Goal: Information Seeking & Learning: Check status

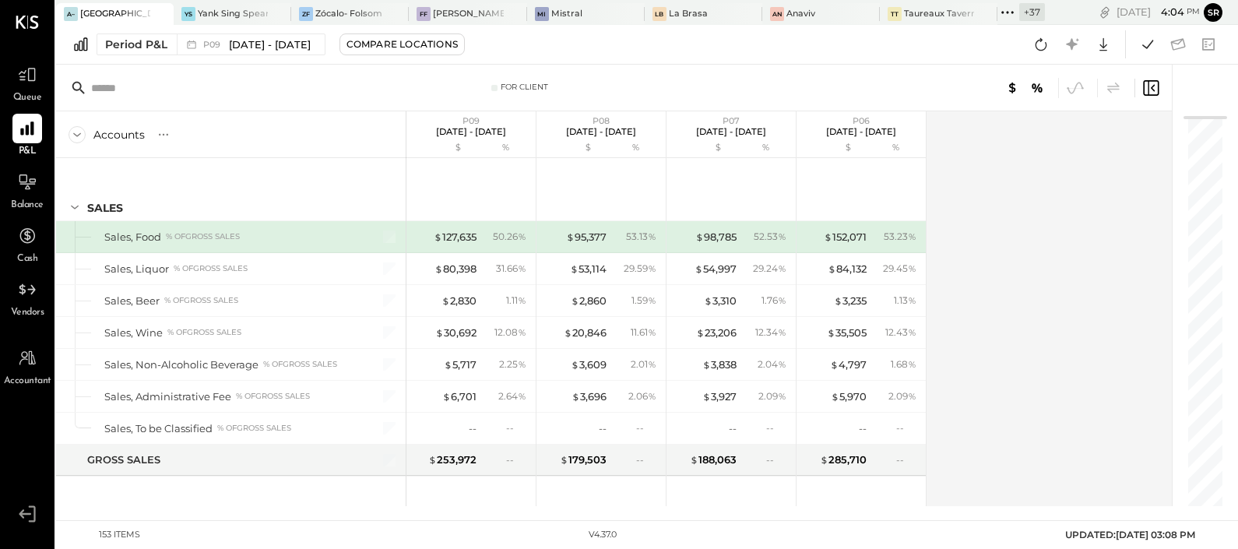
click at [34, 78] on icon at bounding box center [27, 74] width 19 height 19
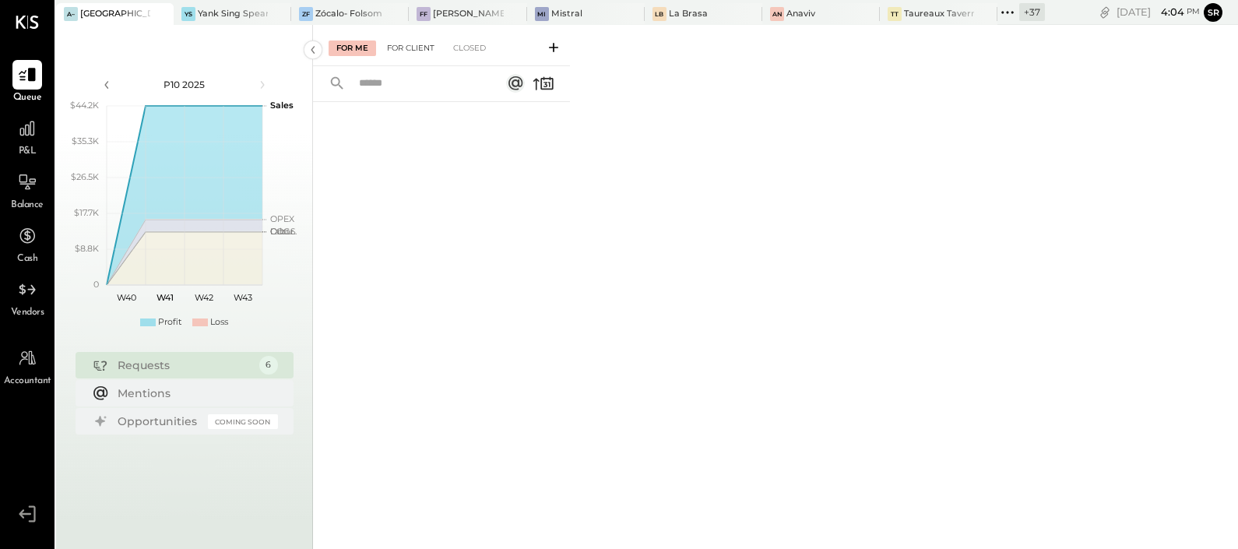
click at [393, 49] on div "For Client" at bounding box center [410, 48] width 63 height 16
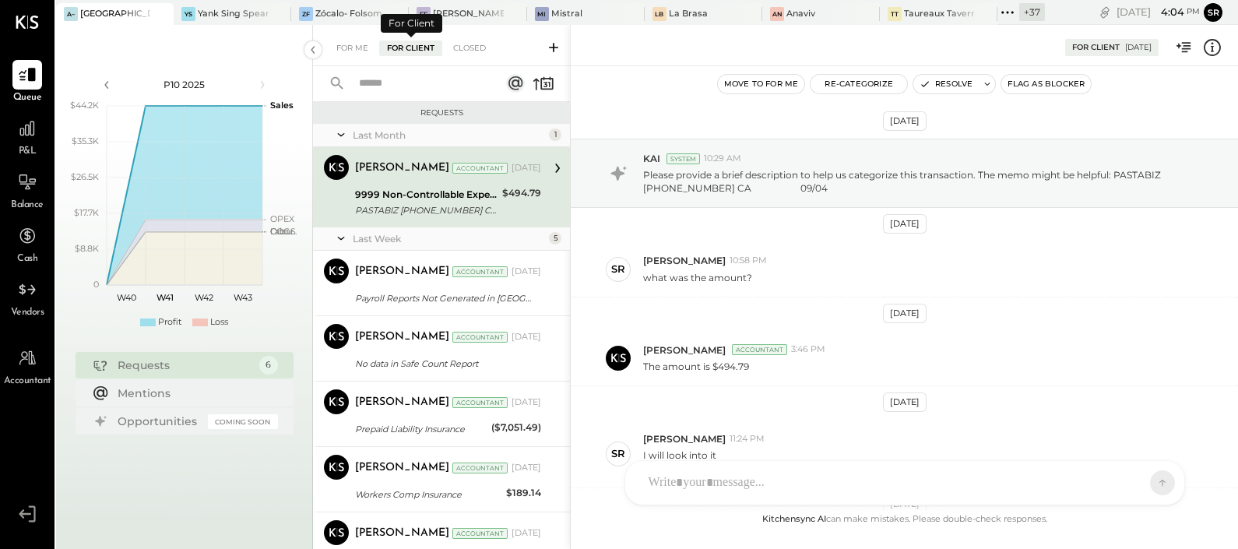
scroll to position [194, 0]
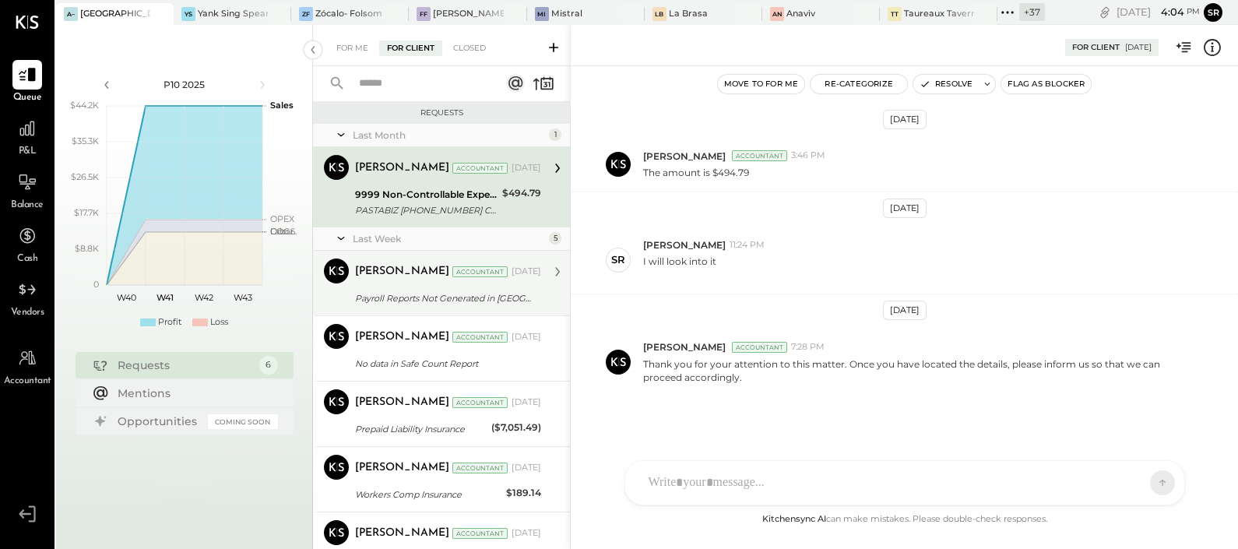
click at [407, 292] on div "Payroll Reports Not Generated in [GEOGRAPHIC_DATA]." at bounding box center [445, 298] width 181 height 16
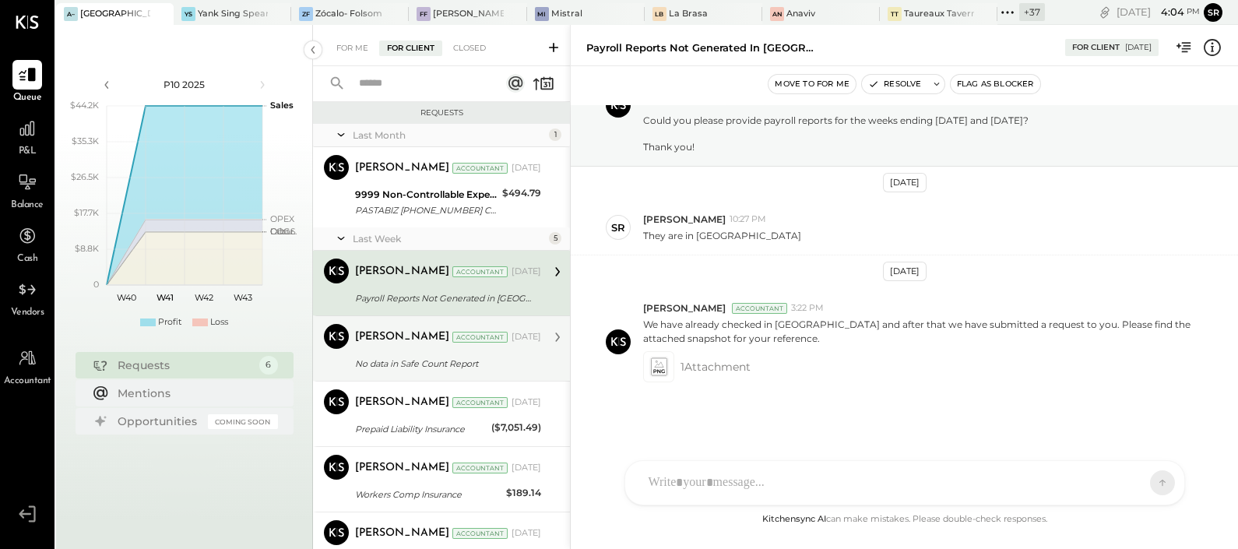
click at [392, 358] on div "No data in Safe Count Report" at bounding box center [445, 364] width 181 height 16
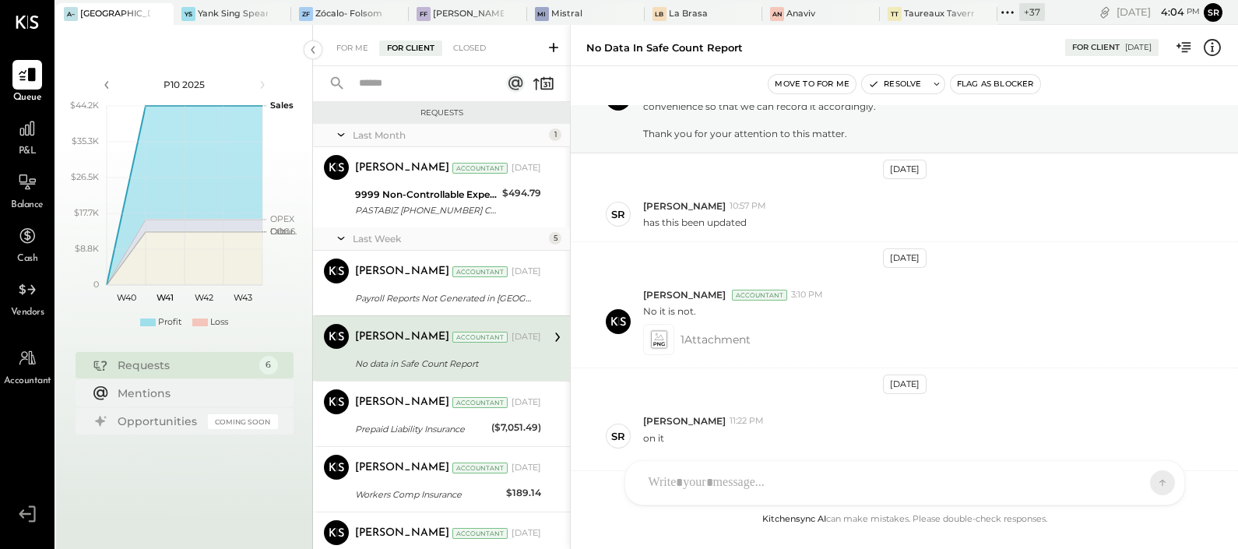
scroll to position [500, 0]
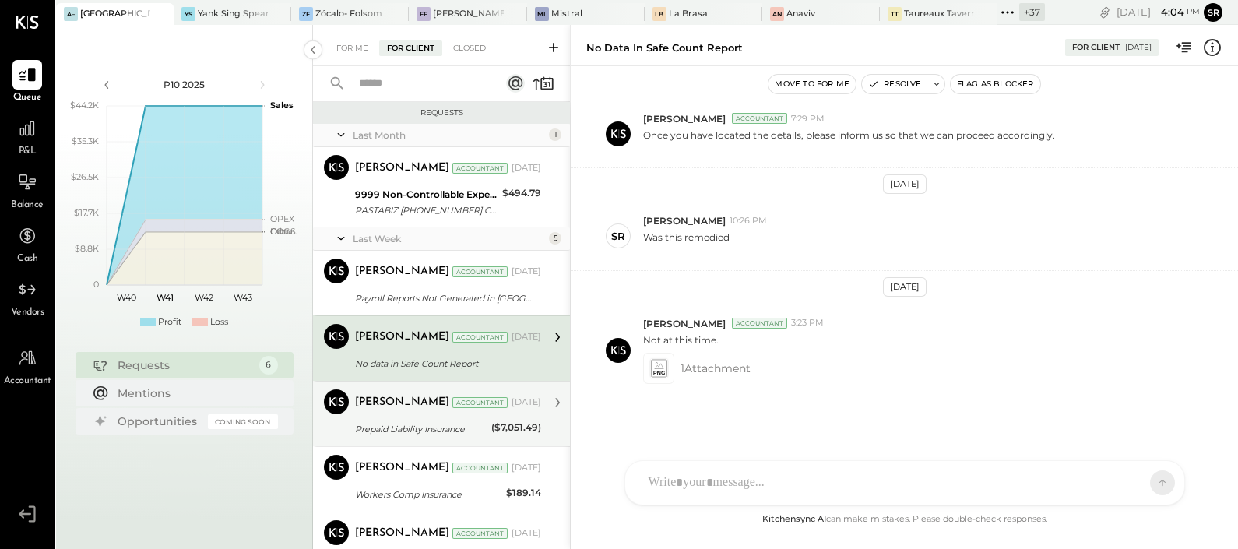
click at [409, 416] on div "[PERSON_NAME] Accountant [DATE] Prepaid Liability Insurance ($7,051.49) See att…" at bounding box center [448, 413] width 186 height 49
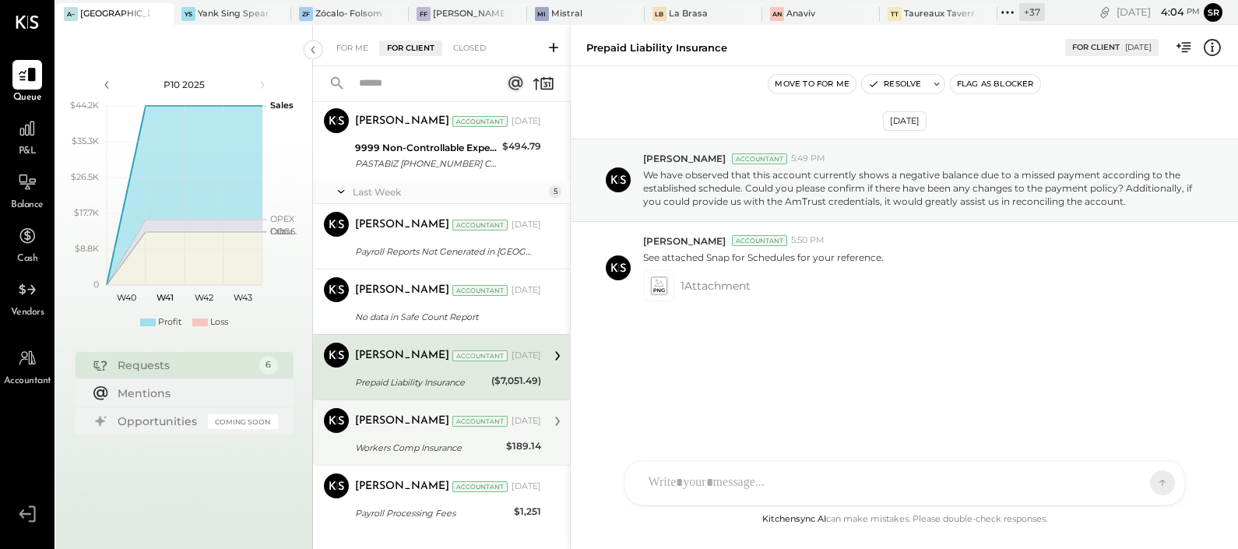
scroll to position [73, 0]
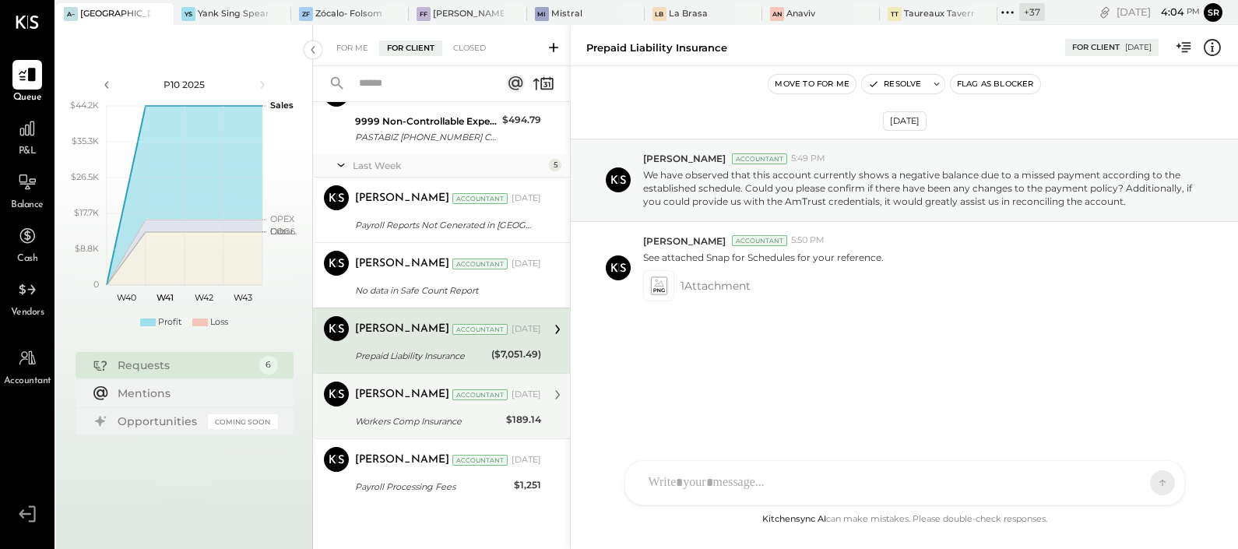
click at [384, 406] on div "[PERSON_NAME] Accountant [DATE]" at bounding box center [448, 394] width 186 height 26
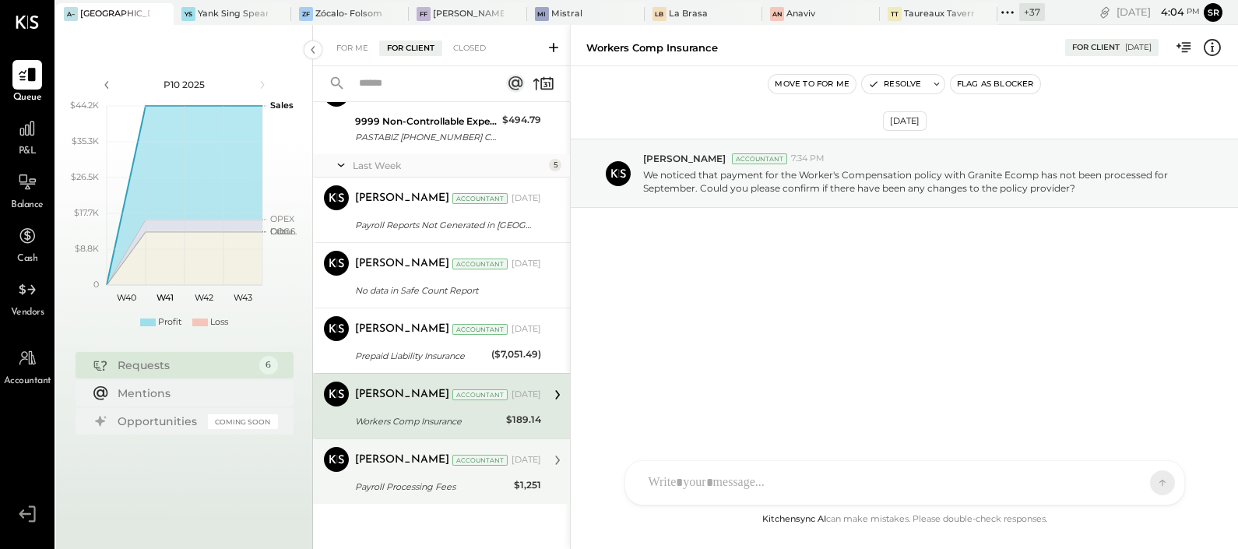
click at [388, 487] on div "Payroll Processing Fees" at bounding box center [432, 487] width 154 height 16
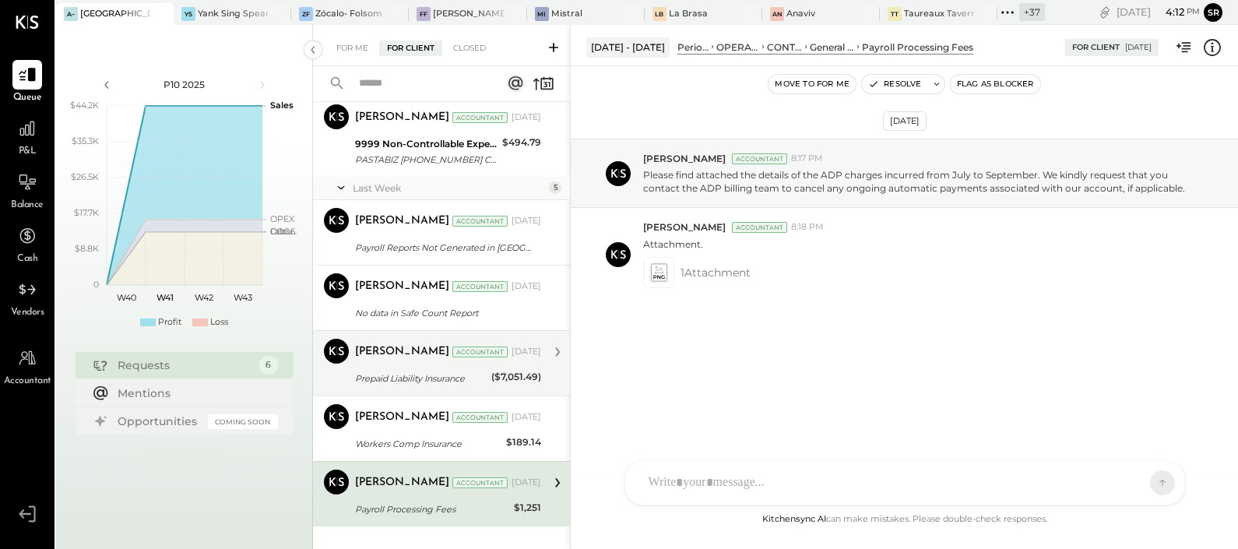
scroll to position [73, 0]
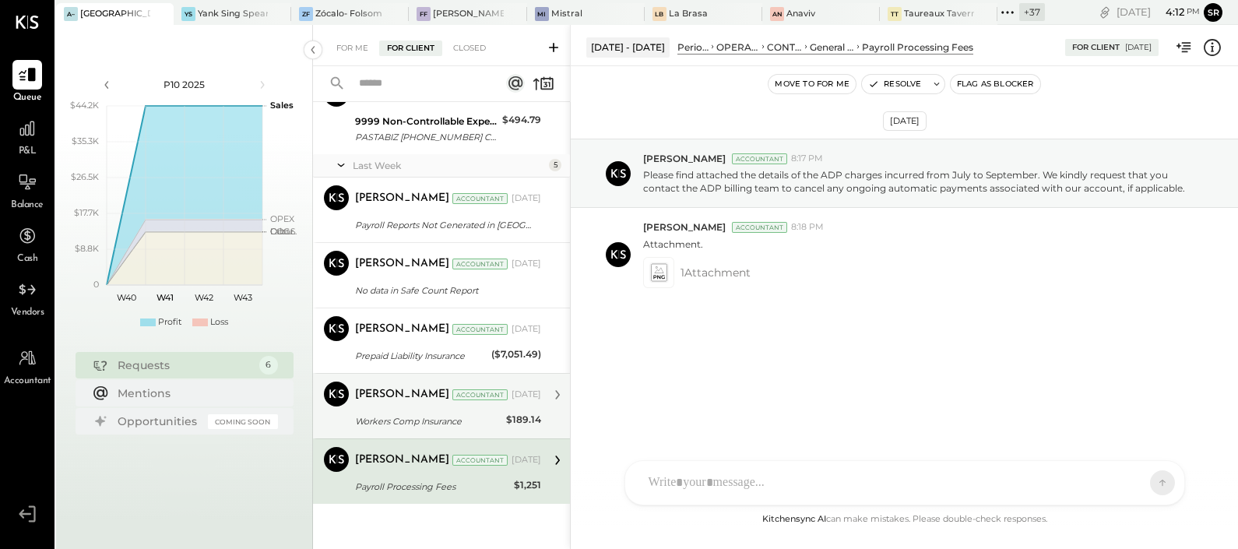
click at [420, 421] on div "Workers Comp Insurance" at bounding box center [428, 421] width 146 height 16
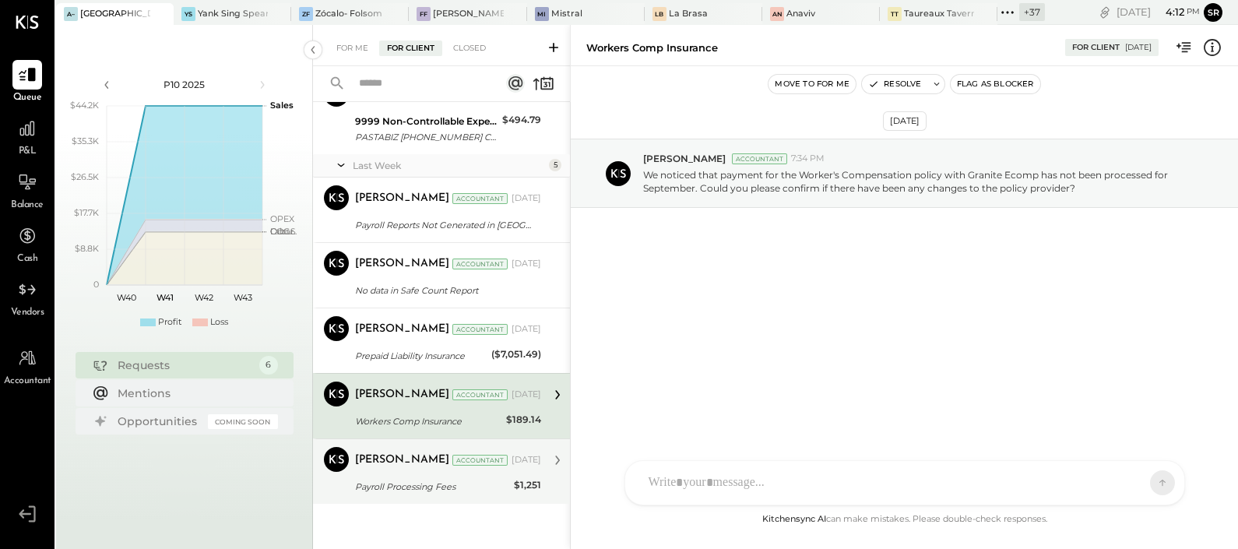
click at [395, 483] on div "Payroll Processing Fees" at bounding box center [432, 487] width 154 height 16
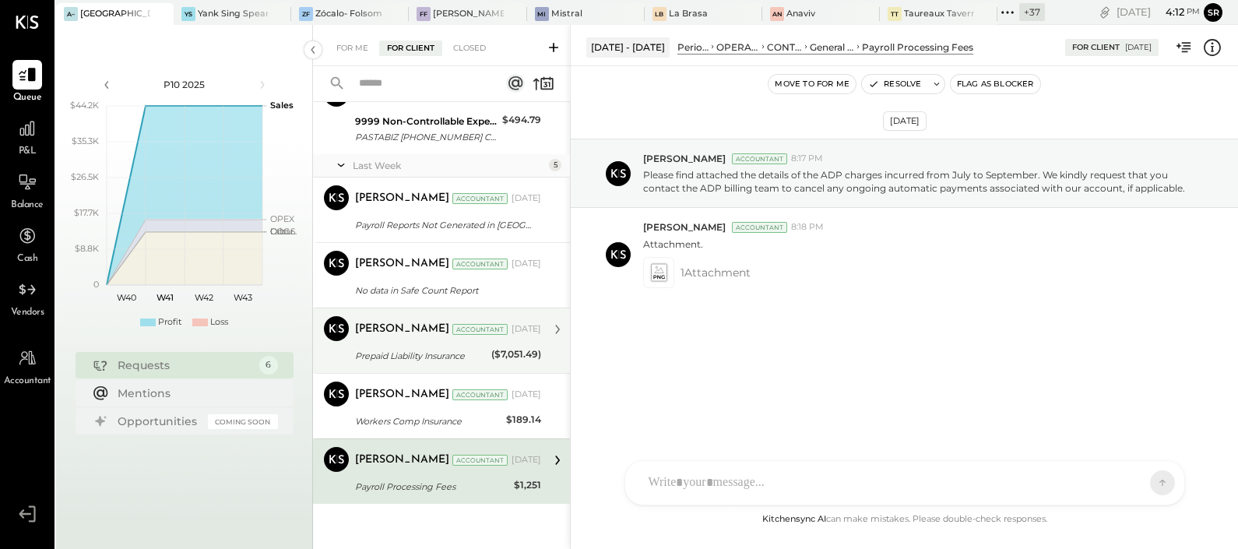
click at [388, 350] on div "Prepaid Liability Insurance" at bounding box center [421, 356] width 132 height 16
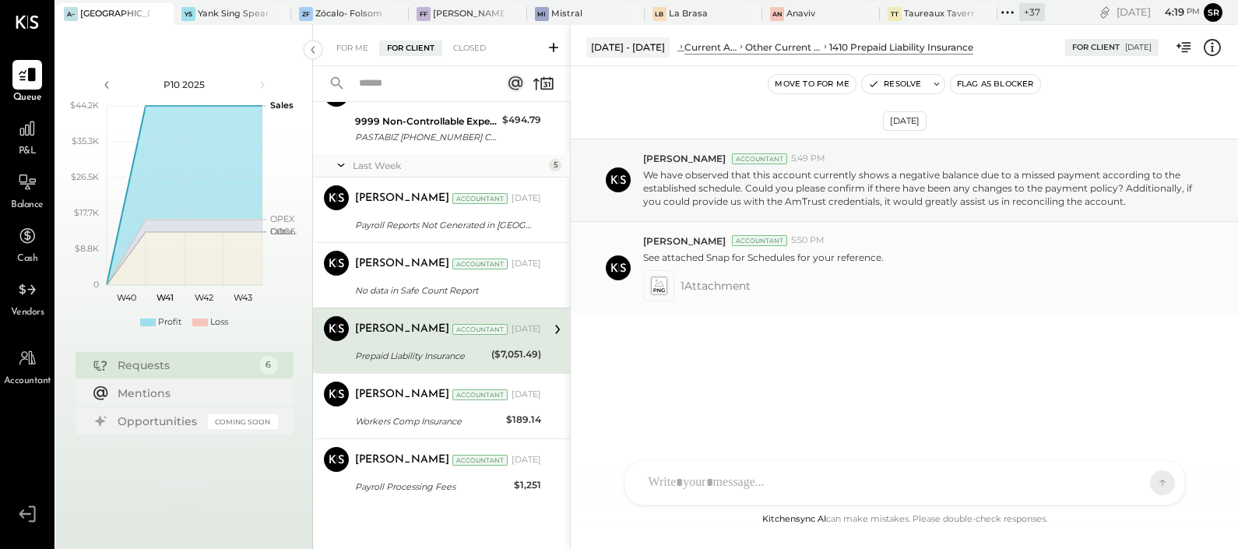
click at [654, 284] on icon at bounding box center [658, 285] width 16 height 18
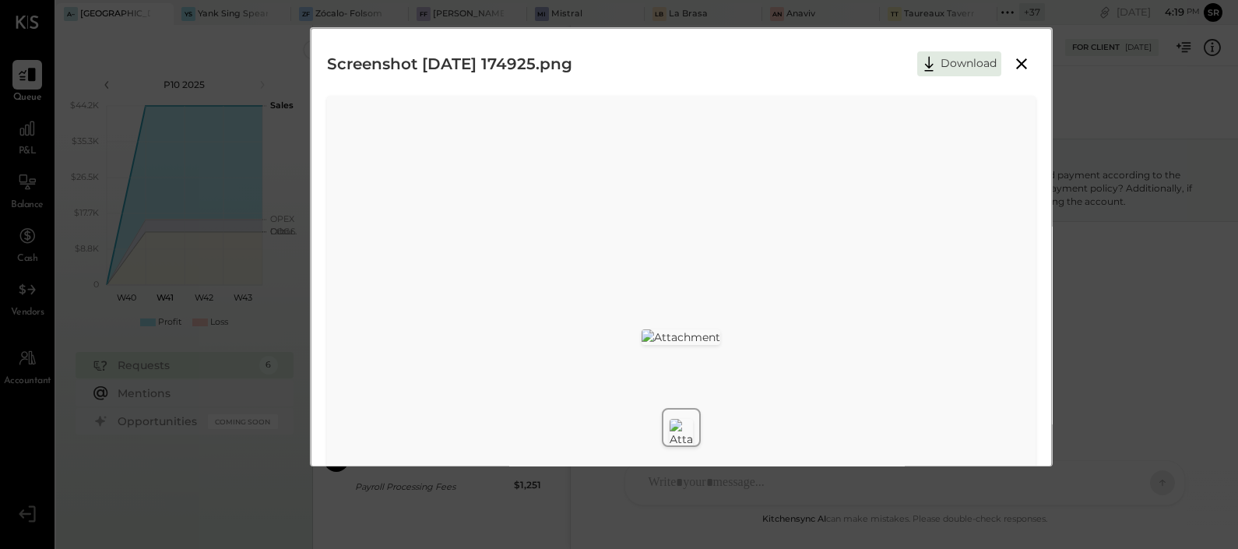
scroll to position [97, 0]
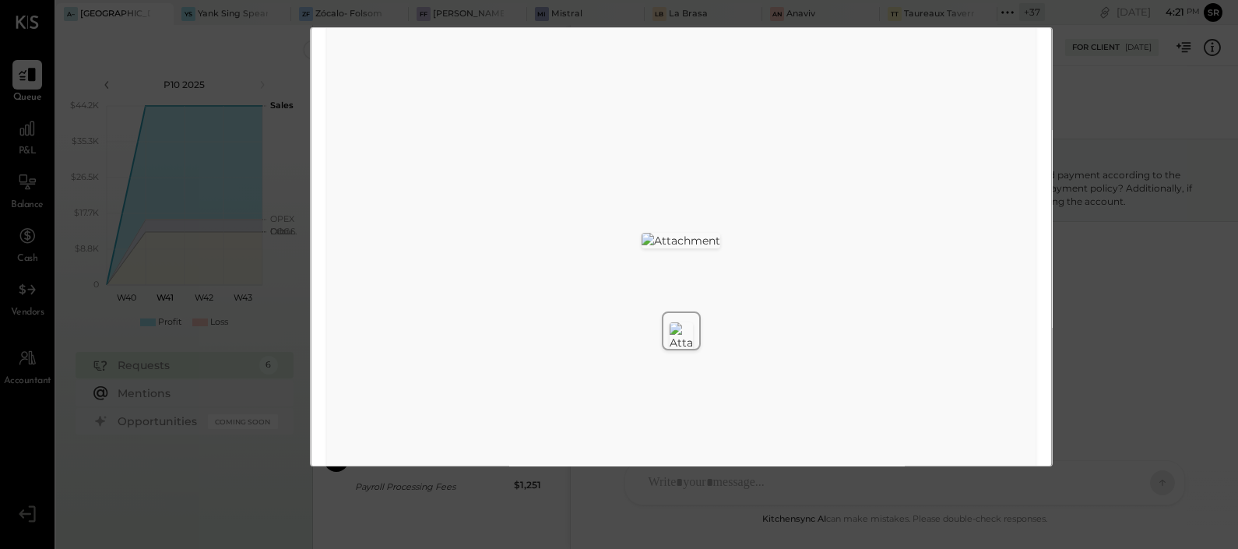
click at [681, 333] on img at bounding box center [681, 336] width 23 height 28
click at [641, 248] on img at bounding box center [680, 241] width 79 height 16
click at [601, 501] on div "Screenshot [DATE] 174925.png Download" at bounding box center [619, 274] width 1238 height 549
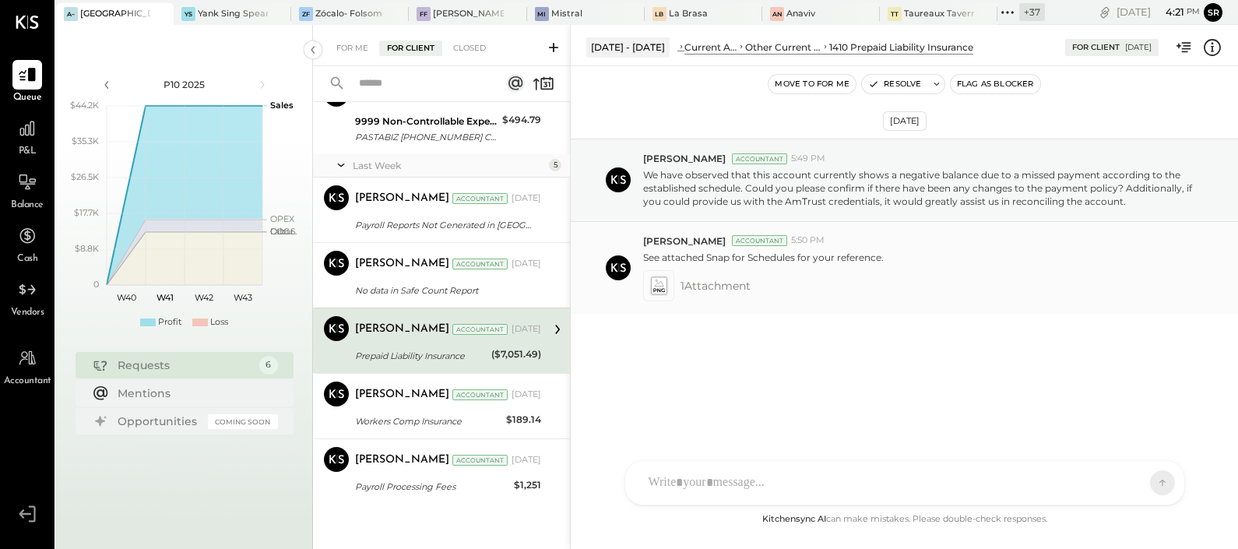
click at [659, 287] on icon at bounding box center [658, 285] width 16 height 18
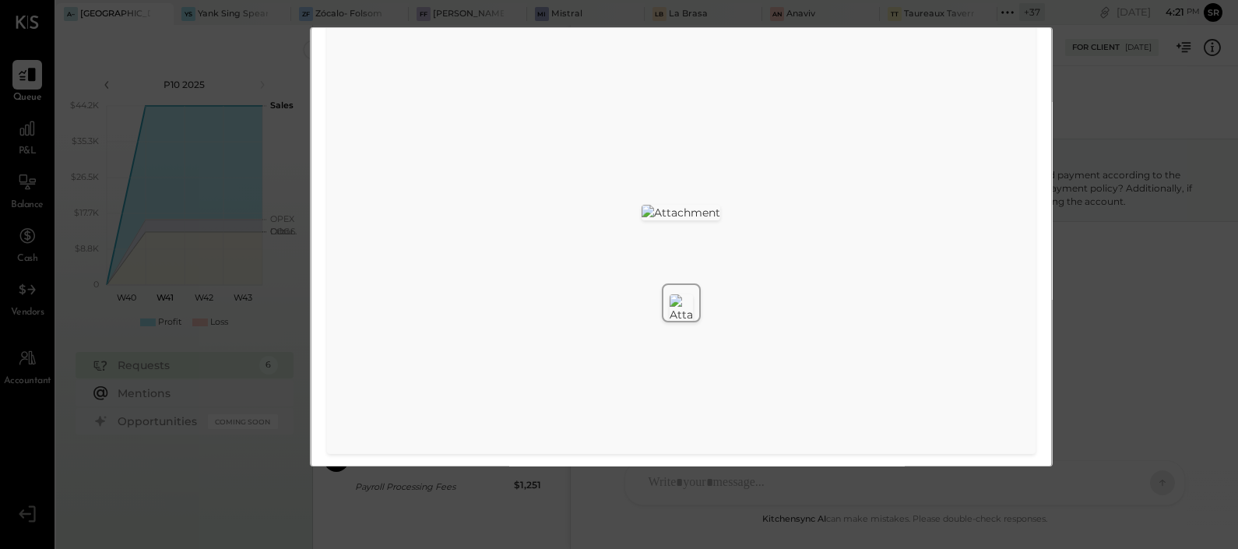
scroll to position [128, 0]
drag, startPoint x: 76, startPoint y: 42, endPoint x: 84, endPoint y: 42, distance: 8.6
click at [76, 42] on div "Screenshot [DATE] 174925.png Download" at bounding box center [619, 274] width 1238 height 549
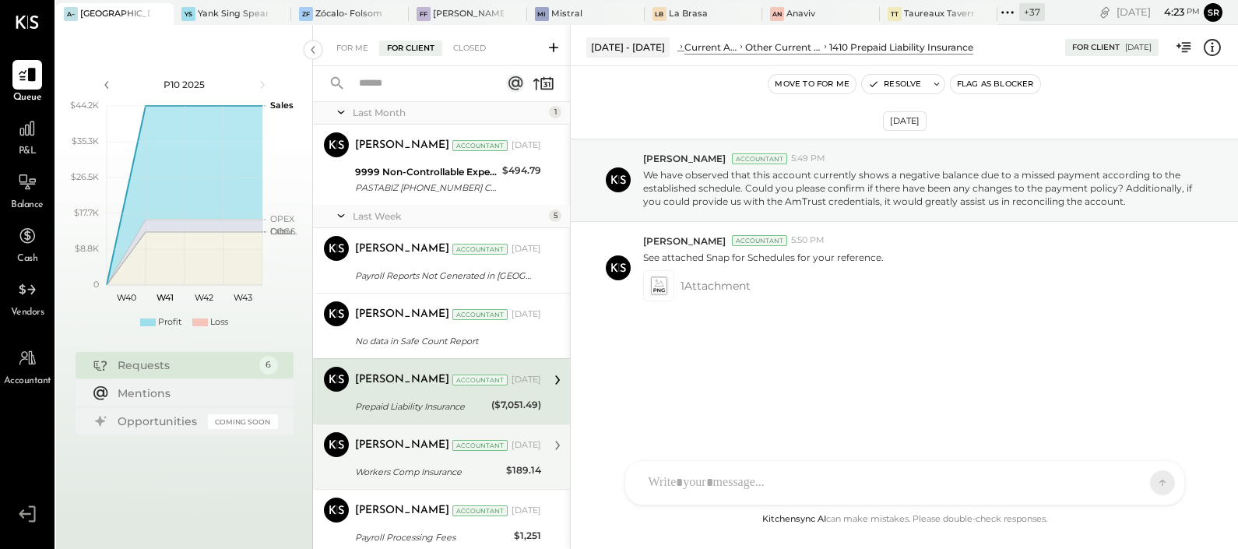
scroll to position [0, 0]
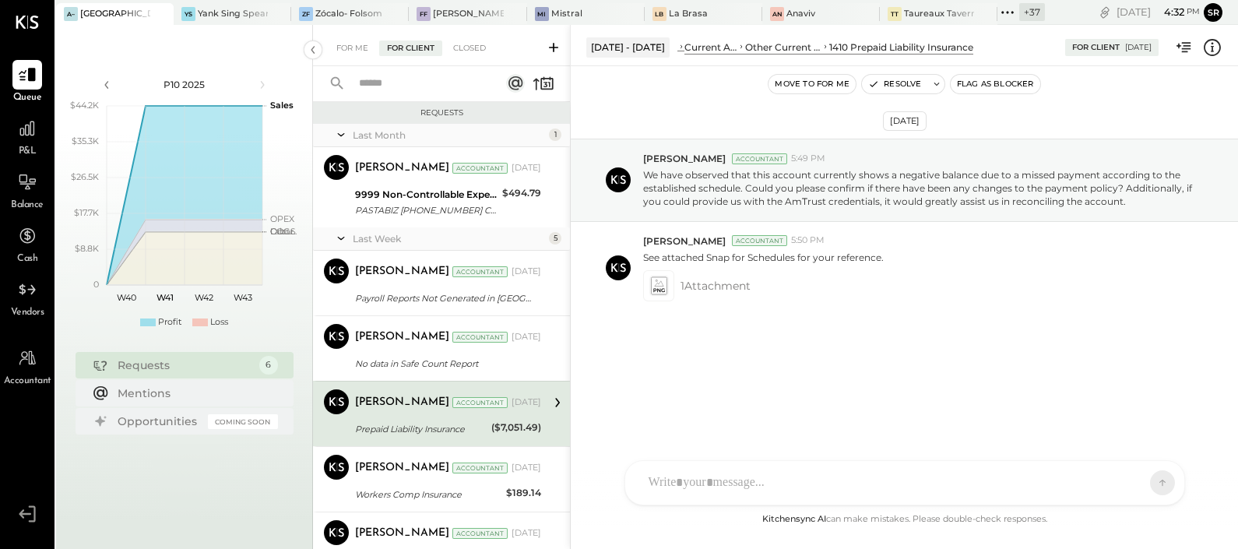
click at [412, 44] on div "For Client" at bounding box center [410, 48] width 63 height 16
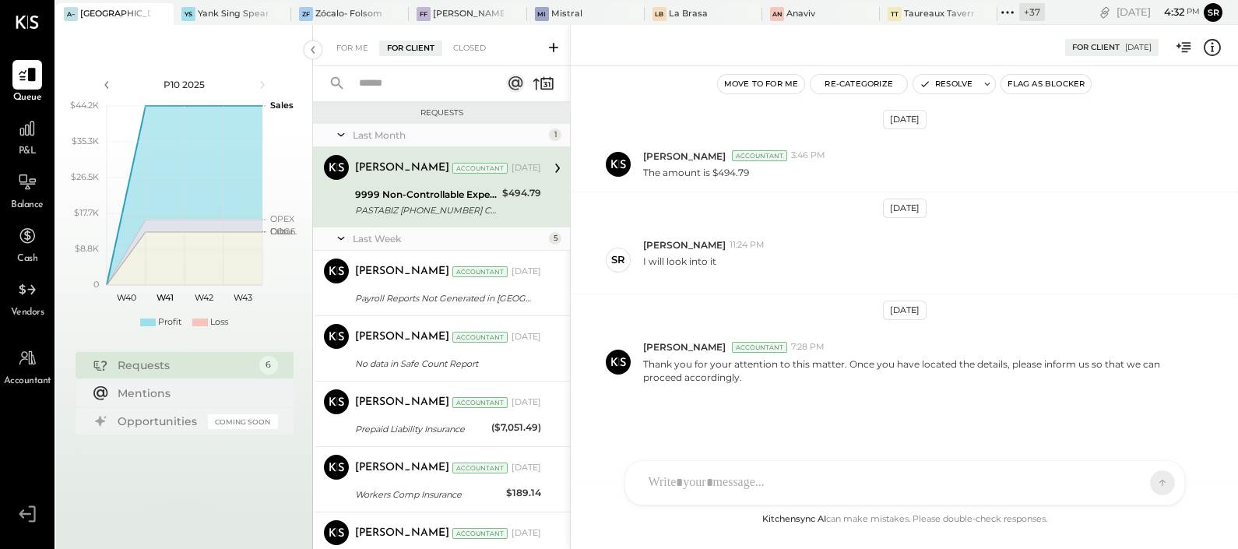
click at [389, 195] on div "9999 Non-Controllable Expenses:Other Income and Expenses:To Be Classified P&L" at bounding box center [426, 195] width 142 height 16
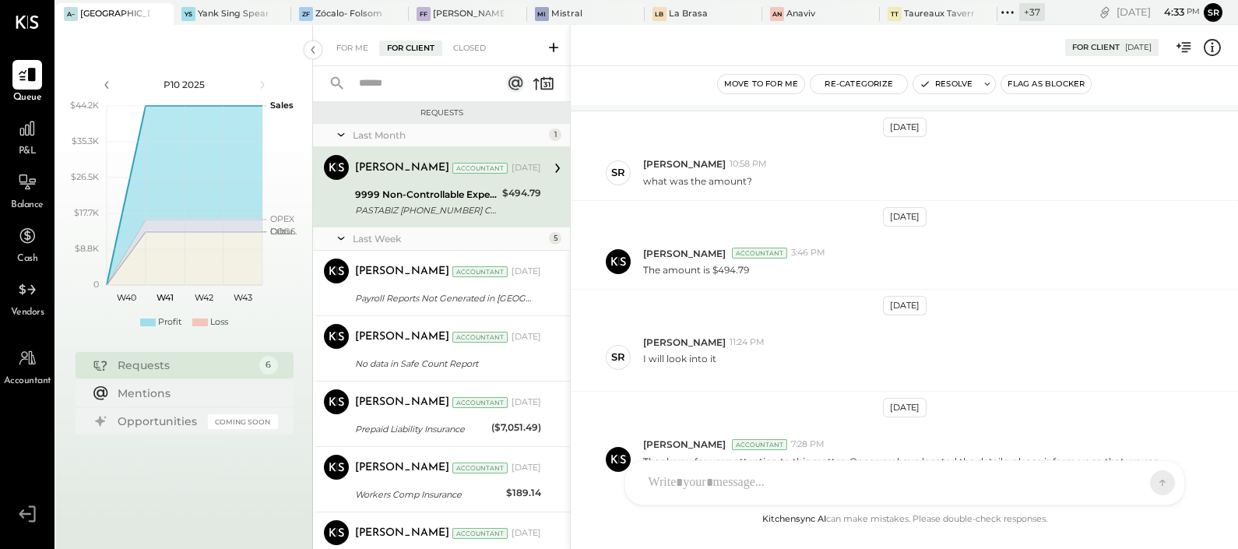
scroll to position [194, 0]
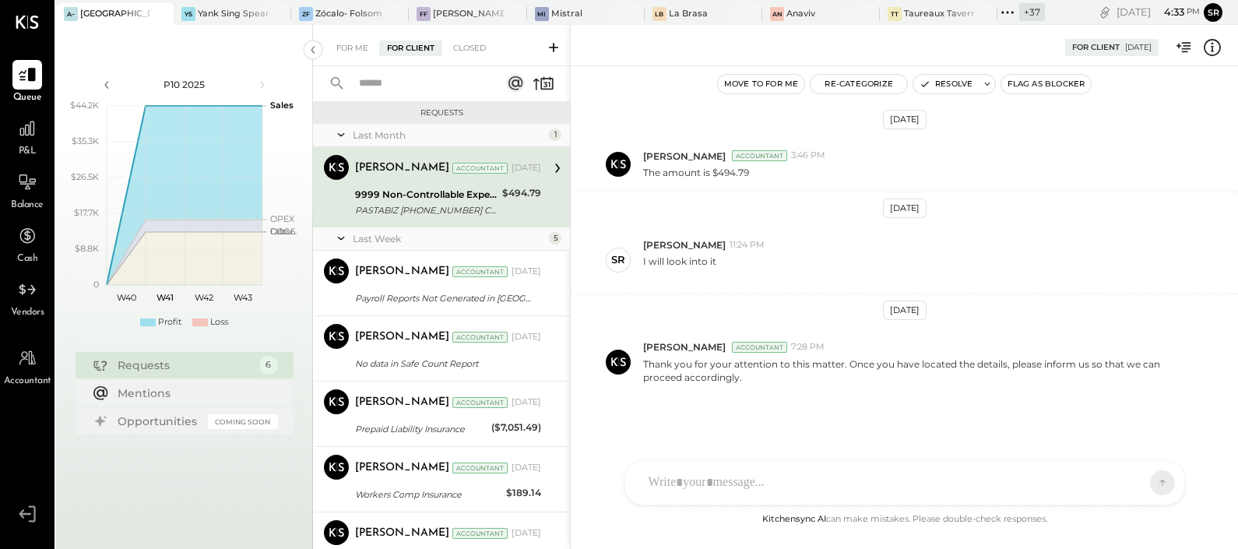
click at [690, 483] on div "SR [PERSON_NAME] AM [PERSON_NAME] RS [PERSON_NAME] [PERSON_NAME] [PERSON_NAME] …" at bounding box center [904, 482] width 561 height 45
click at [667, 401] on div at bounding box center [905, 416] width 528 height 62
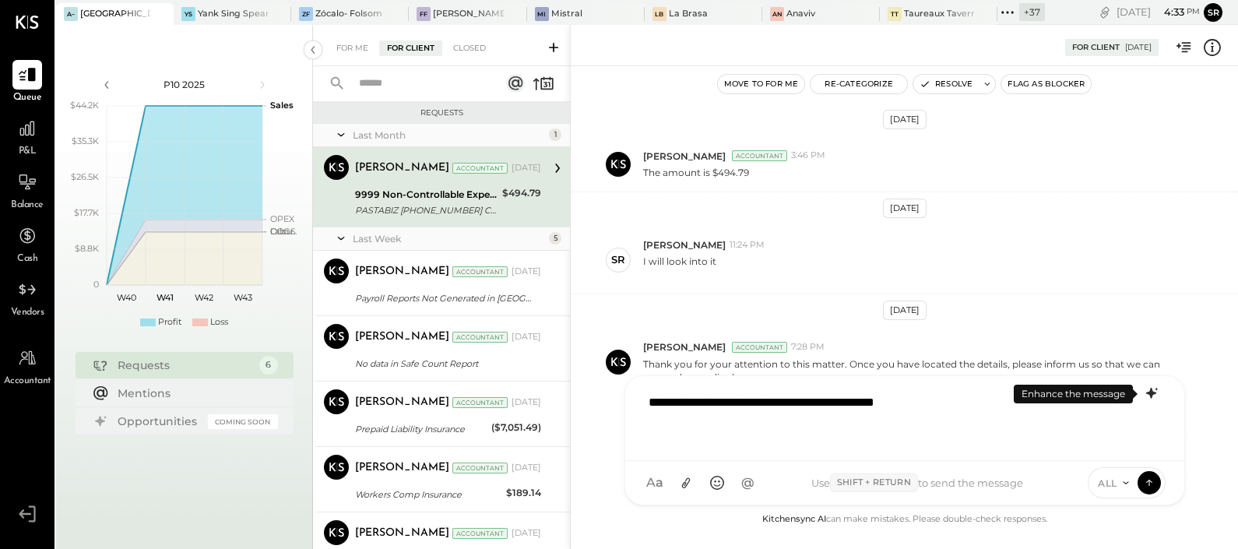
click at [1156, 392] on icon at bounding box center [1151, 393] width 19 height 19
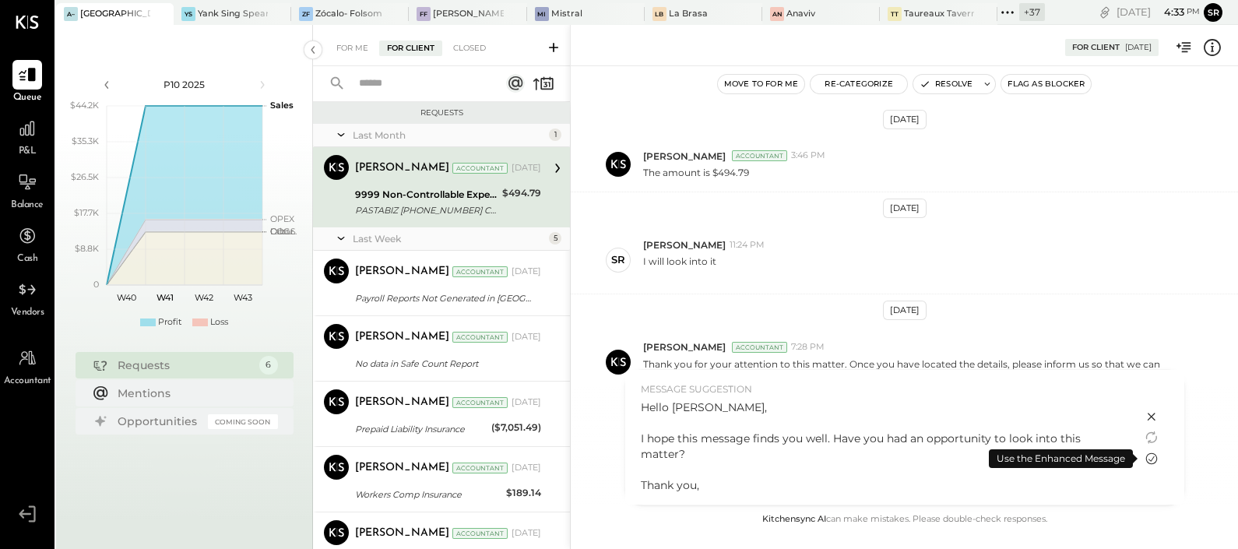
click at [1152, 456] on icon at bounding box center [1151, 458] width 19 height 19
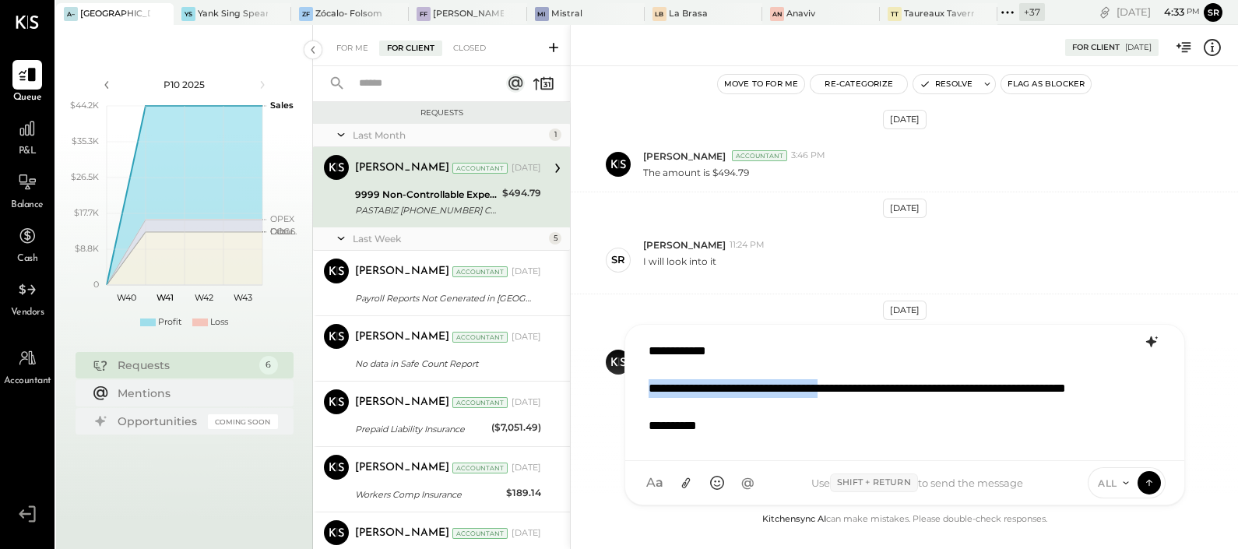
drag, startPoint x: 870, startPoint y: 388, endPoint x: 646, endPoint y: 397, distance: 224.4
click at [646, 397] on div "**********" at bounding box center [904, 392] width 527 height 117
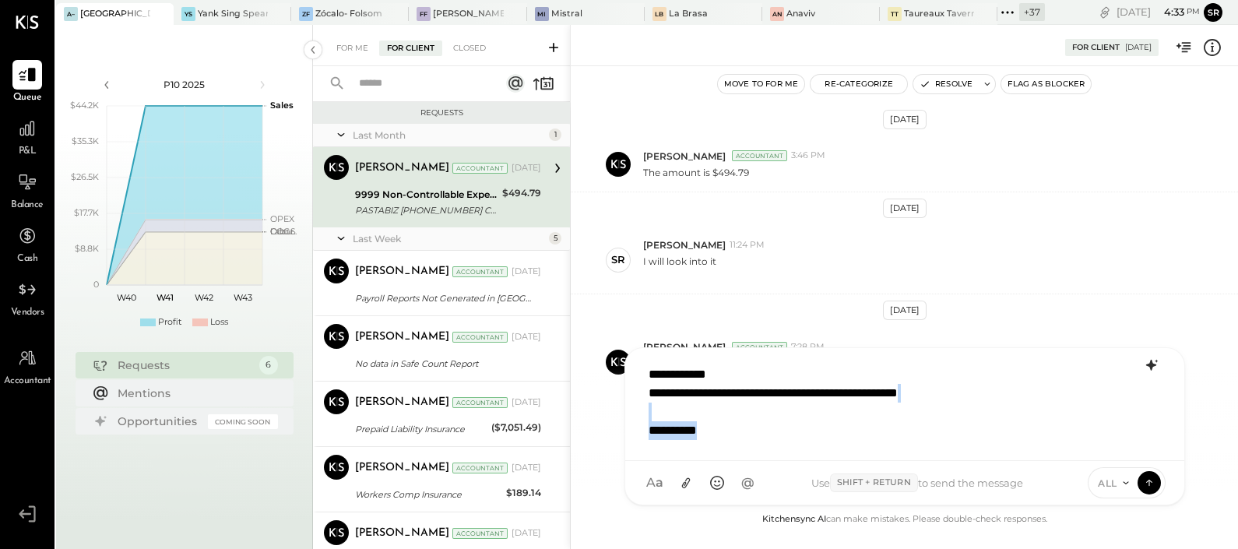
drag, startPoint x: 684, startPoint y: 427, endPoint x: 638, endPoint y: 417, distance: 47.8
click at [638, 417] on div "**********" at bounding box center [904, 404] width 559 height 113
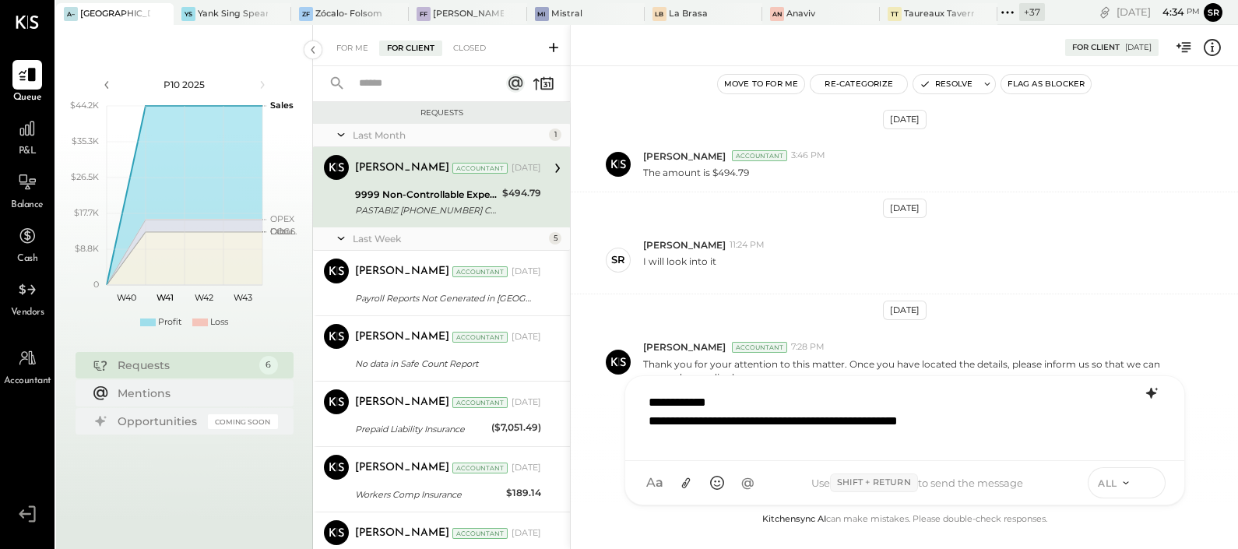
click at [1141, 479] on button at bounding box center [1148, 481] width 23 height 23
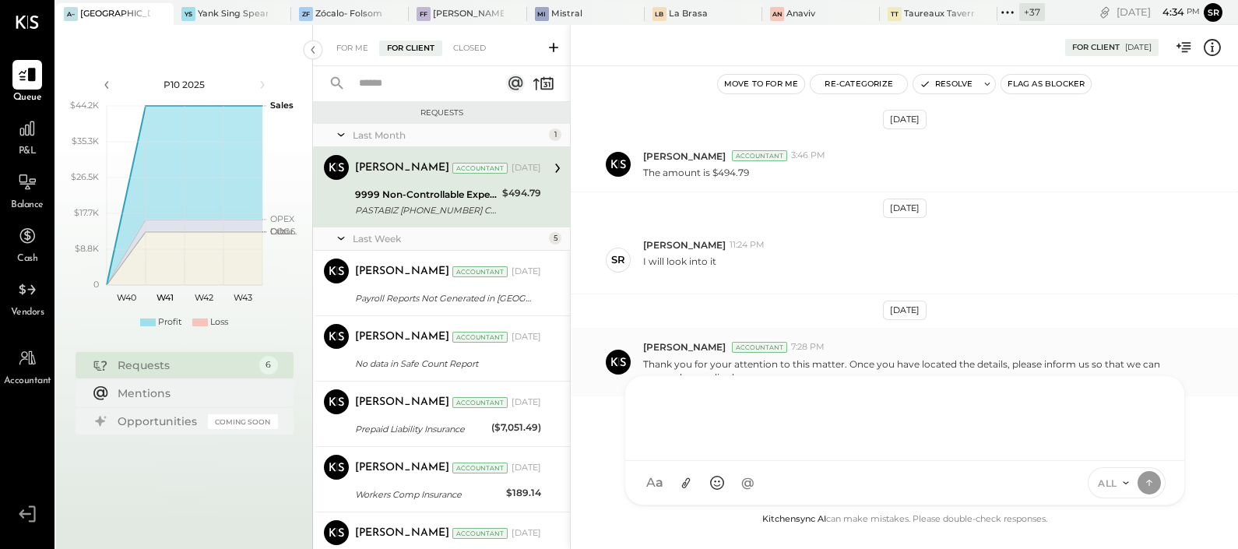
scroll to position [306, 0]
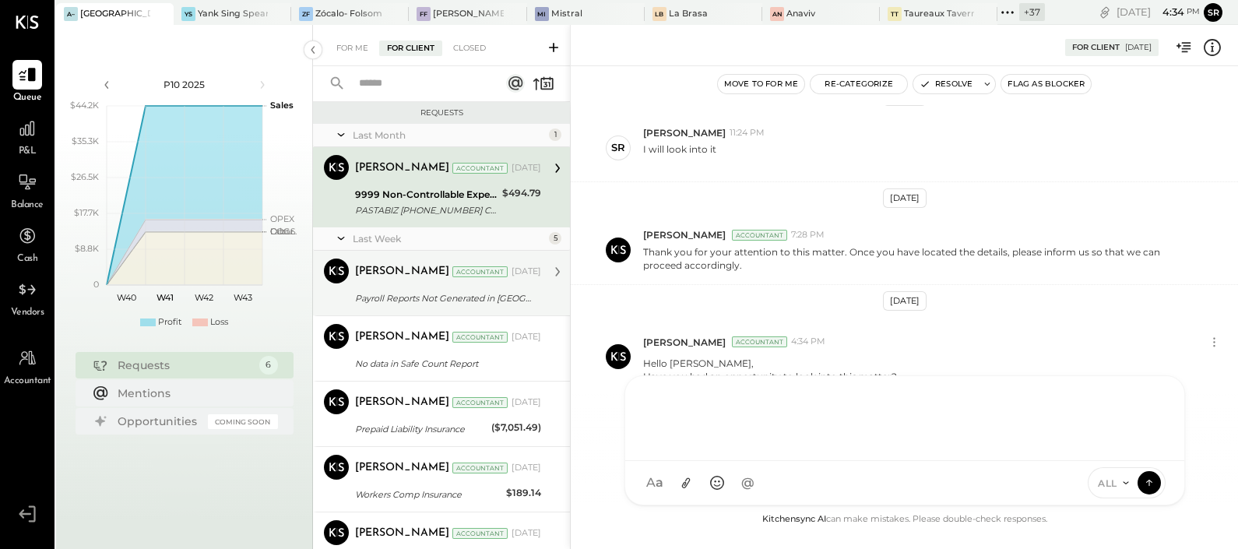
click at [385, 285] on div "[PERSON_NAME] Accountant [DATE] Payroll Reports Not Generated in [GEOGRAPHIC_DA…" at bounding box center [448, 282] width 186 height 49
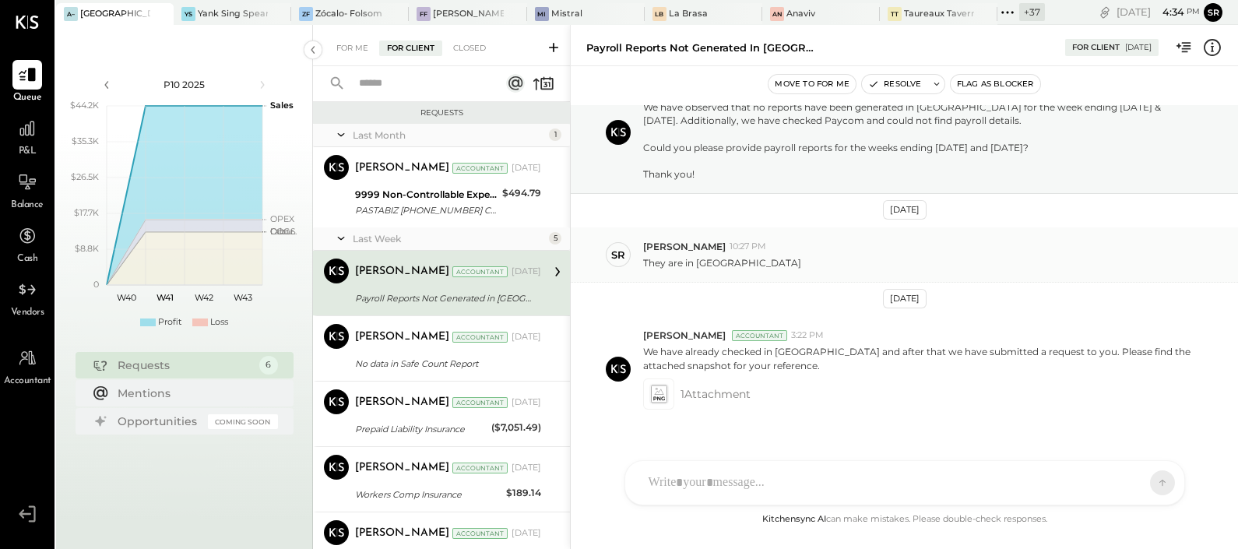
scroll to position [94, 0]
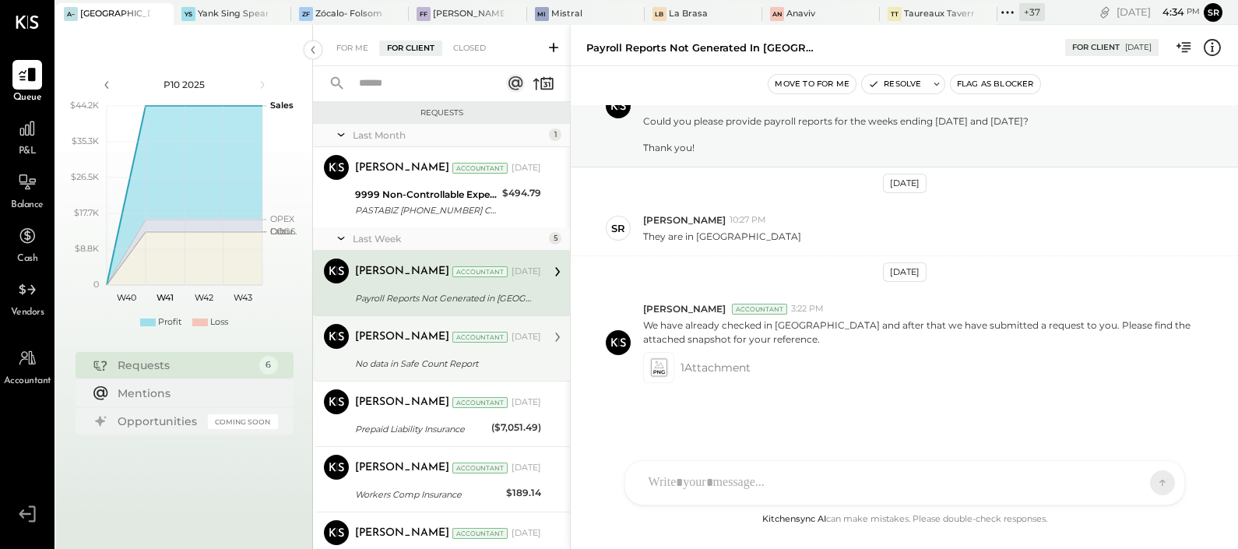
click at [385, 339] on div "[PERSON_NAME]" at bounding box center [402, 337] width 94 height 16
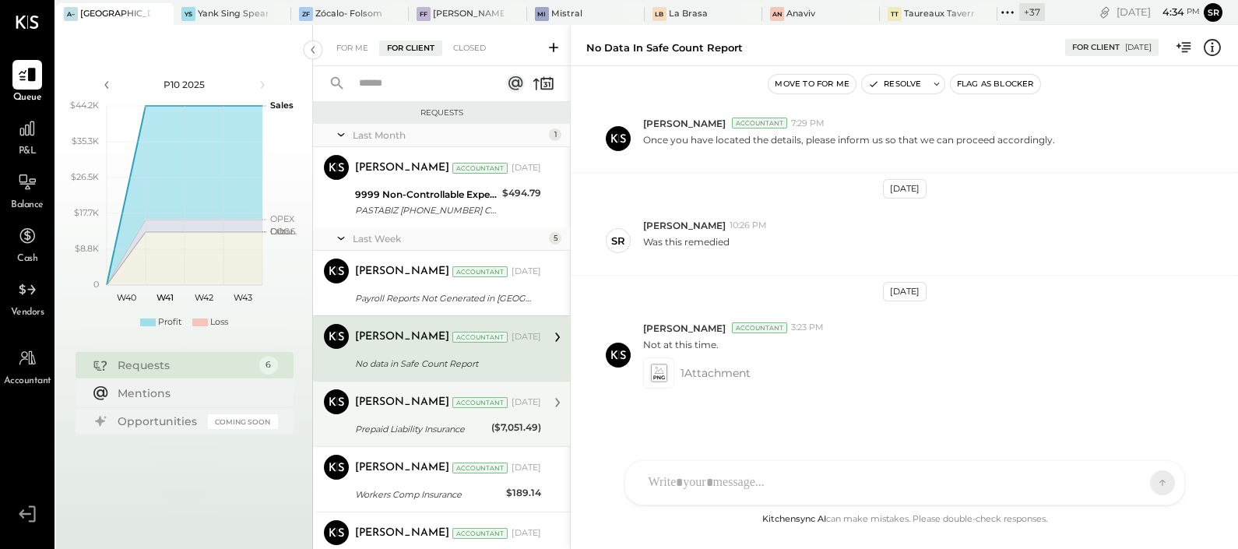
scroll to position [499, 0]
click at [374, 426] on div "Prepaid Liability Insurance" at bounding box center [421, 429] width 132 height 16
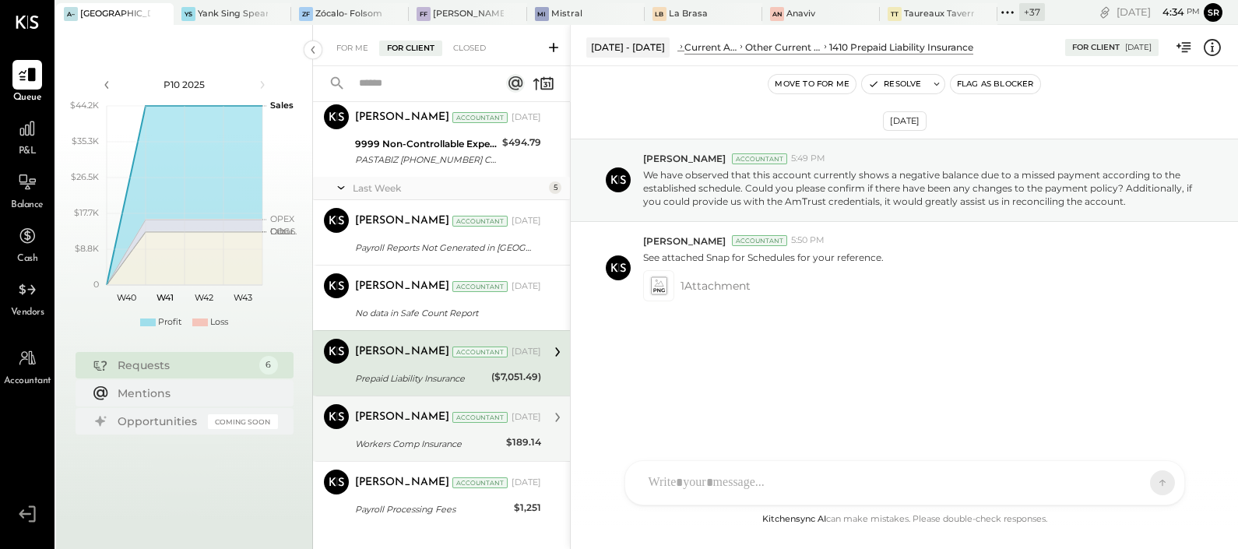
scroll to position [73, 0]
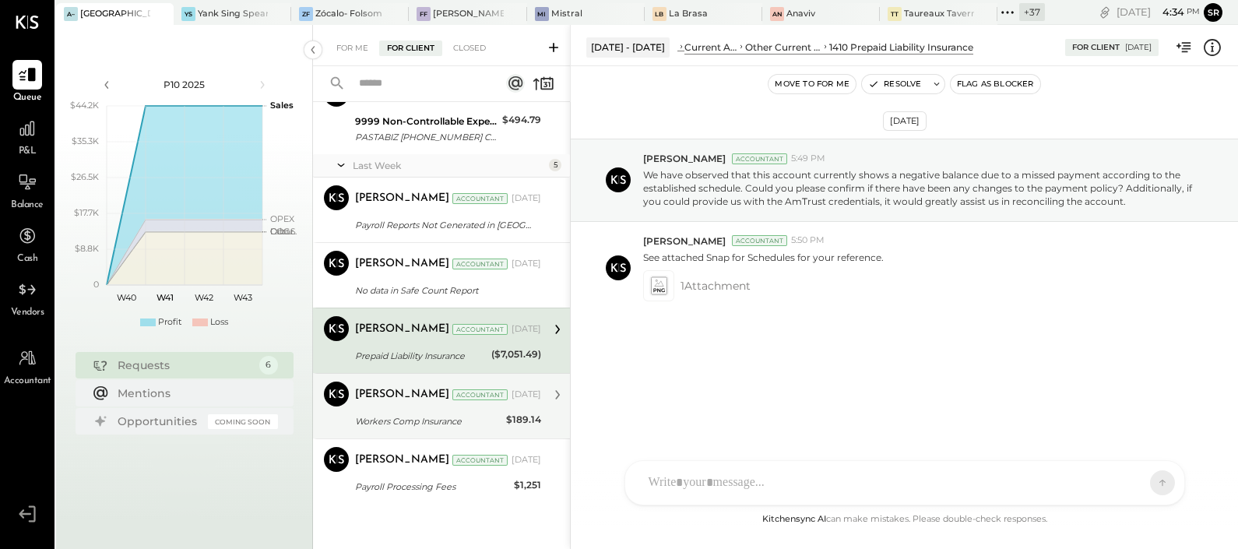
click at [393, 408] on div "[PERSON_NAME] Accountant [DATE] Workers Comp Insurance $189.14 We noticed that …" at bounding box center [448, 405] width 186 height 49
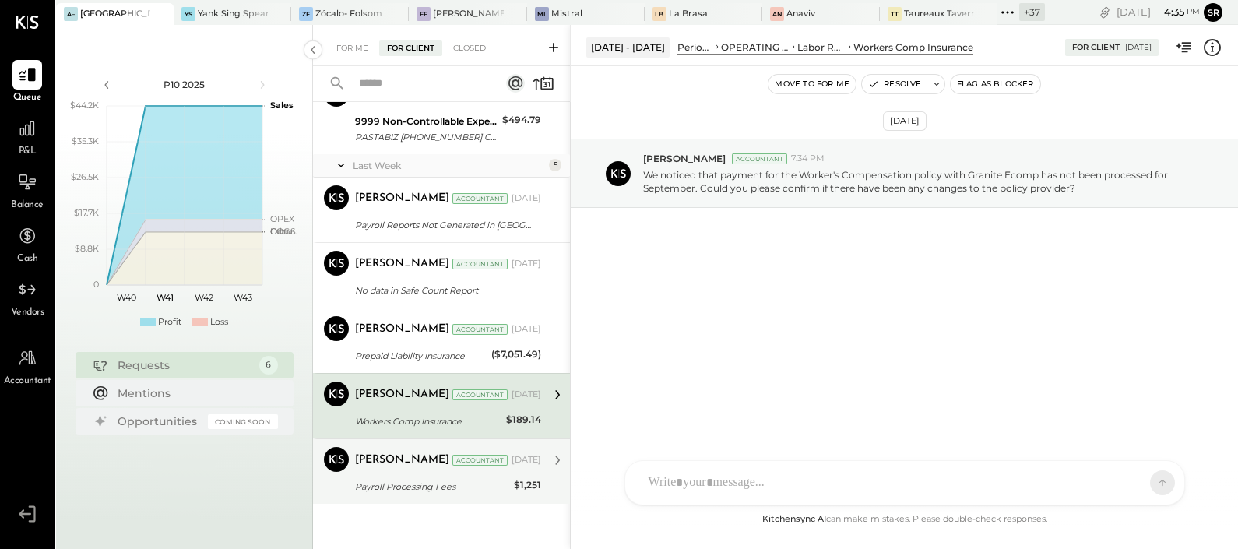
click at [385, 487] on div "Payroll Processing Fees" at bounding box center [432, 487] width 154 height 16
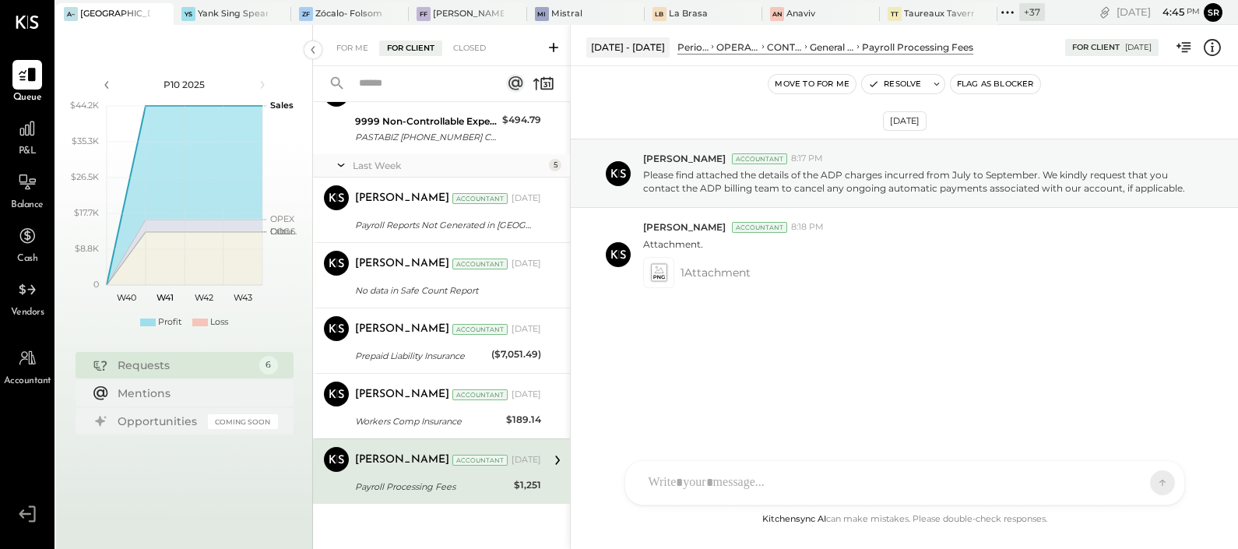
click at [693, 486] on div at bounding box center [891, 483] width 500 height 34
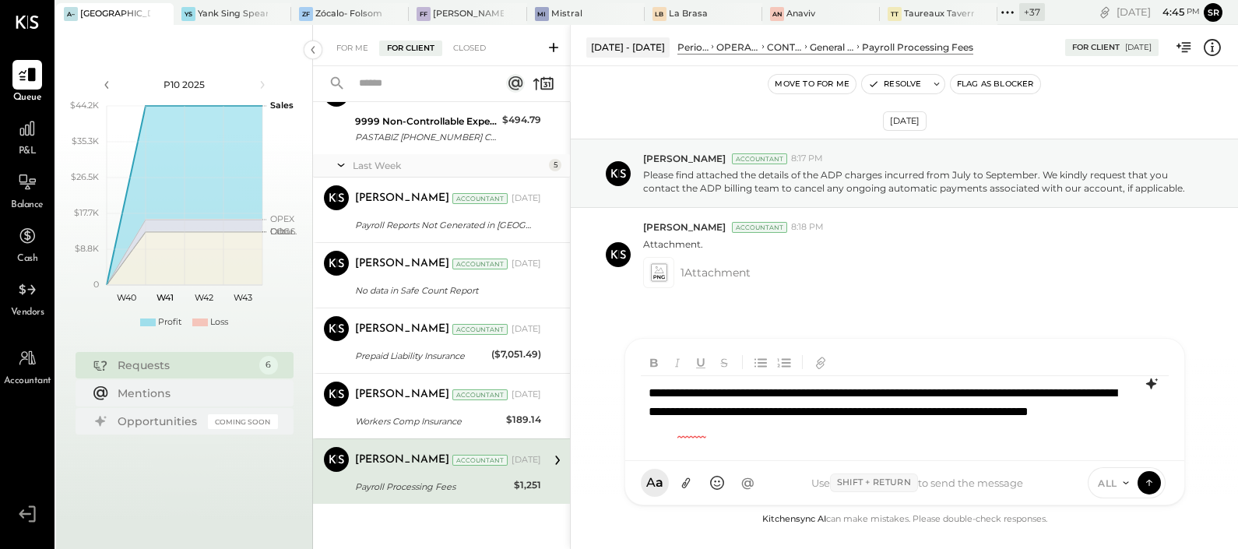
click at [1152, 385] on icon at bounding box center [1150, 383] width 10 height 11
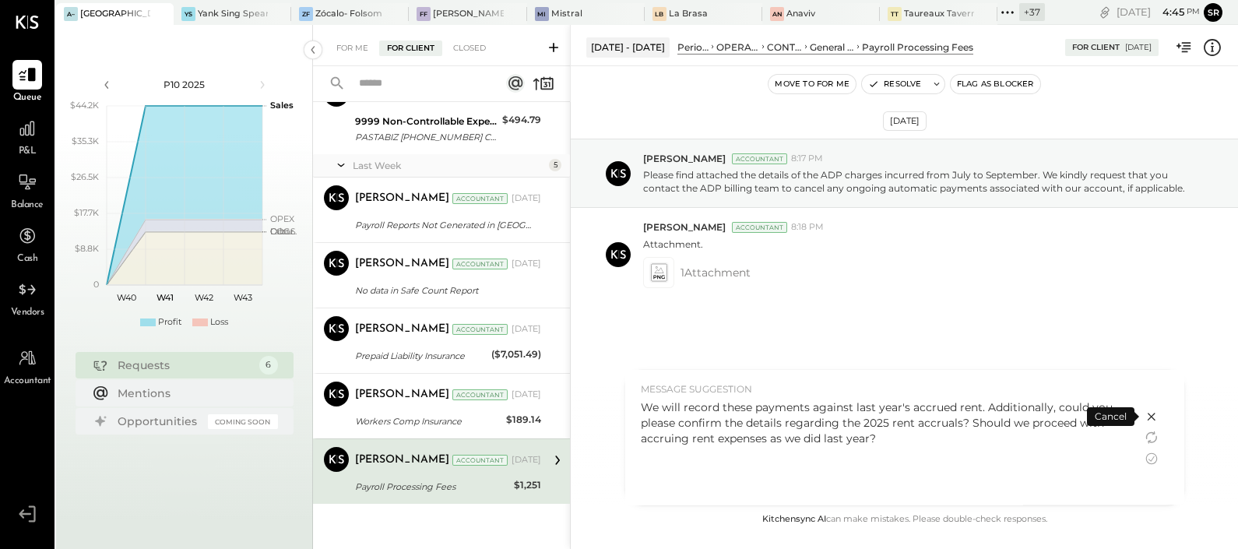
click at [692, 411] on div "We will record these payments against last year's accrued rent. Additionally, c…" at bounding box center [884, 422] width 486 height 47
click at [1148, 459] on icon at bounding box center [1151, 459] width 12 height 12
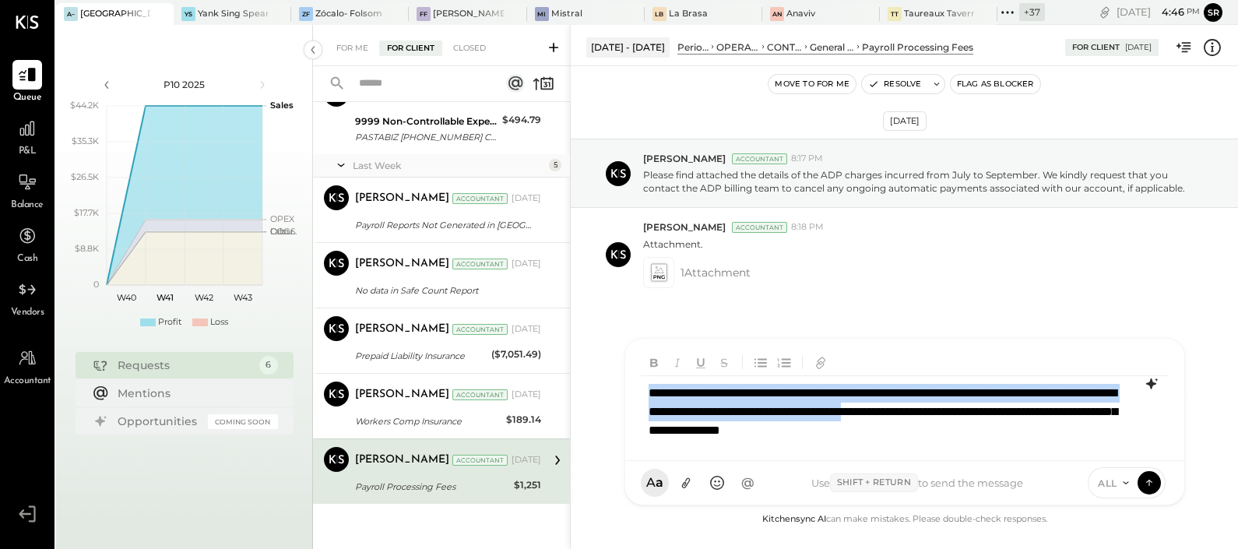
drag, startPoint x: 646, startPoint y: 397, endPoint x: 1044, endPoint y: 413, distance: 398.1
click at [1044, 413] on div "**********" at bounding box center [905, 412] width 528 height 72
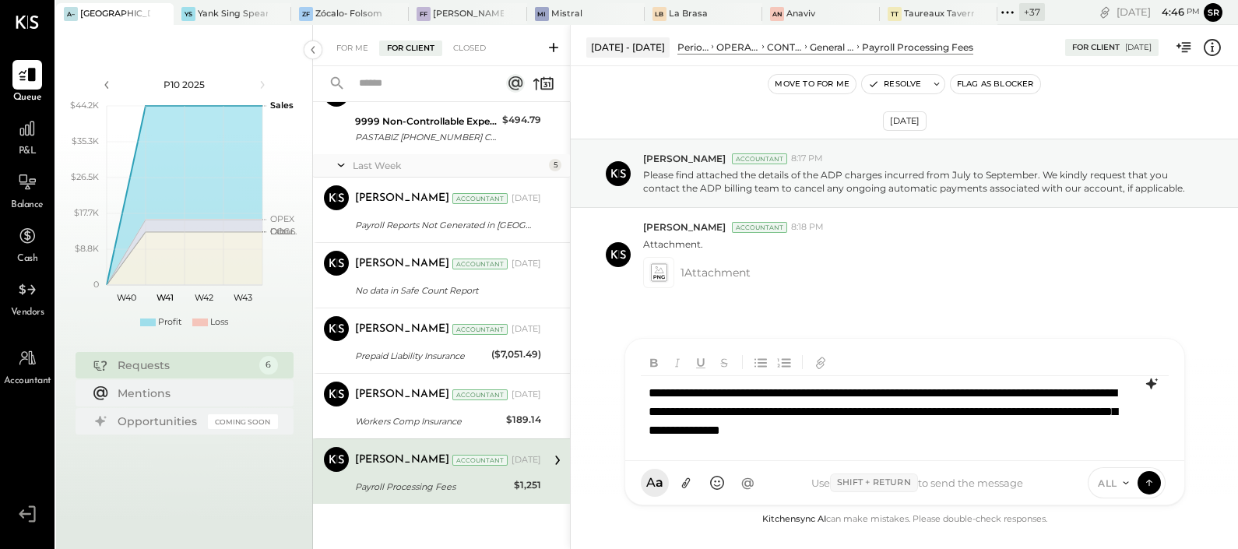
click at [1076, 433] on div "**********" at bounding box center [905, 412] width 528 height 72
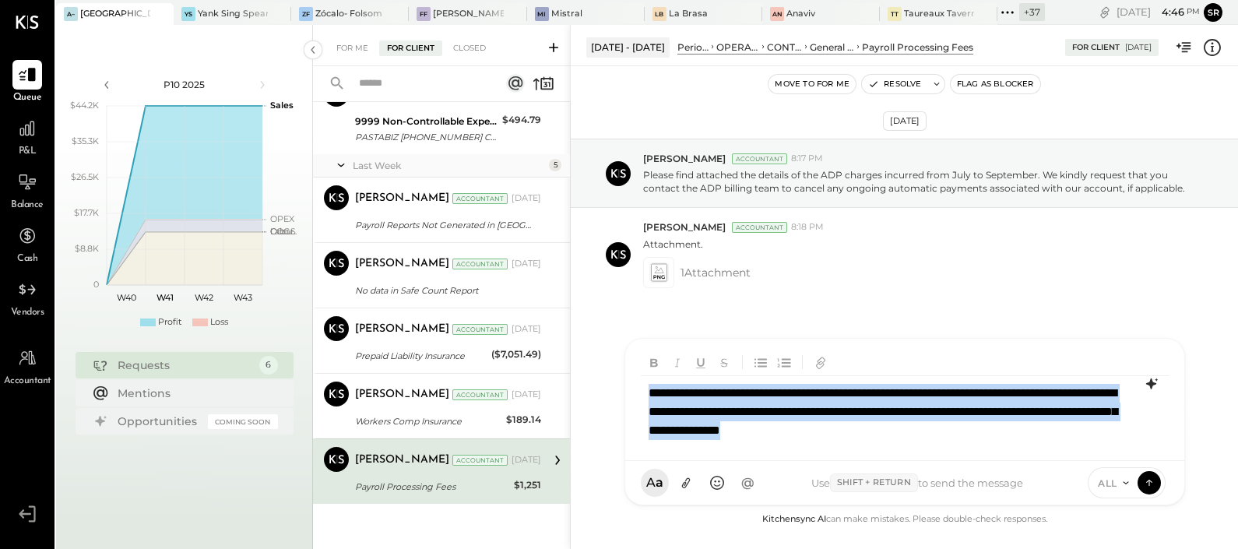
drag, startPoint x: 1080, startPoint y: 432, endPoint x: 651, endPoint y: 395, distance: 430.6
click at [651, 395] on div "**********" at bounding box center [905, 412] width 528 height 72
